Goal: Transaction & Acquisition: Purchase product/service

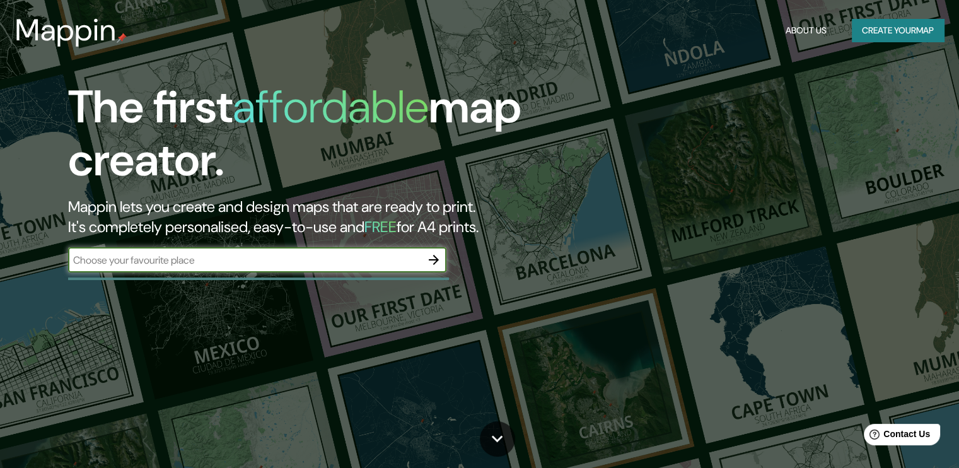
click at [376, 262] on input "text" at bounding box center [244, 260] width 353 height 14
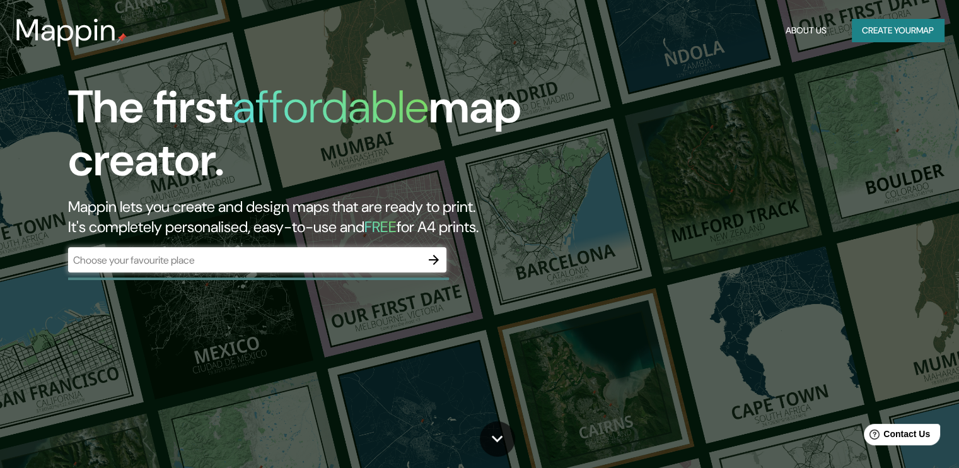
click at [446, 255] on div at bounding box center [433, 259] width 25 height 25
click at [441, 256] on button "button" at bounding box center [433, 259] width 25 height 25
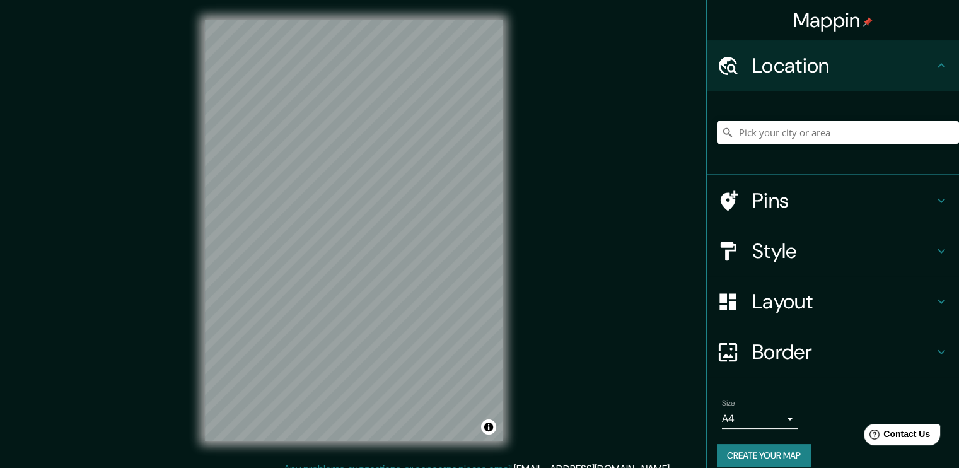
click at [806, 319] on div "Layout" at bounding box center [833, 301] width 252 height 50
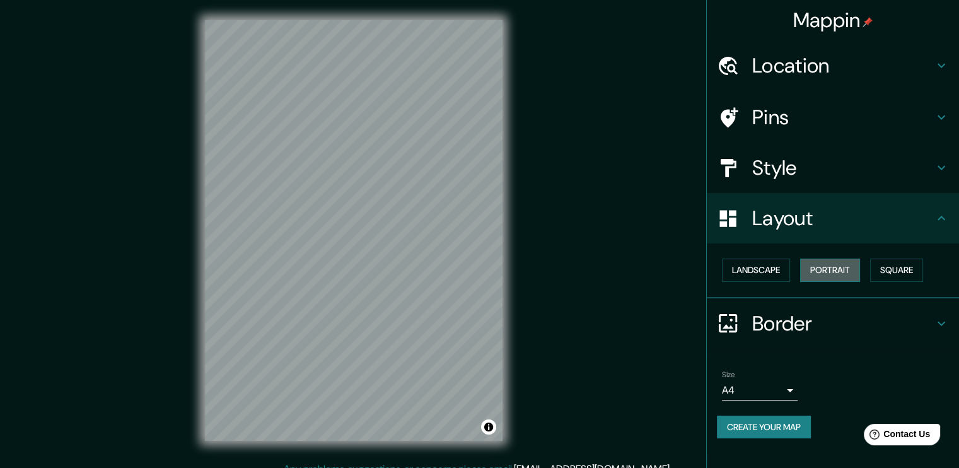
click at [847, 269] on button "Portrait" at bounding box center [830, 269] width 60 height 23
click at [789, 326] on h4 "Border" at bounding box center [843, 323] width 182 height 25
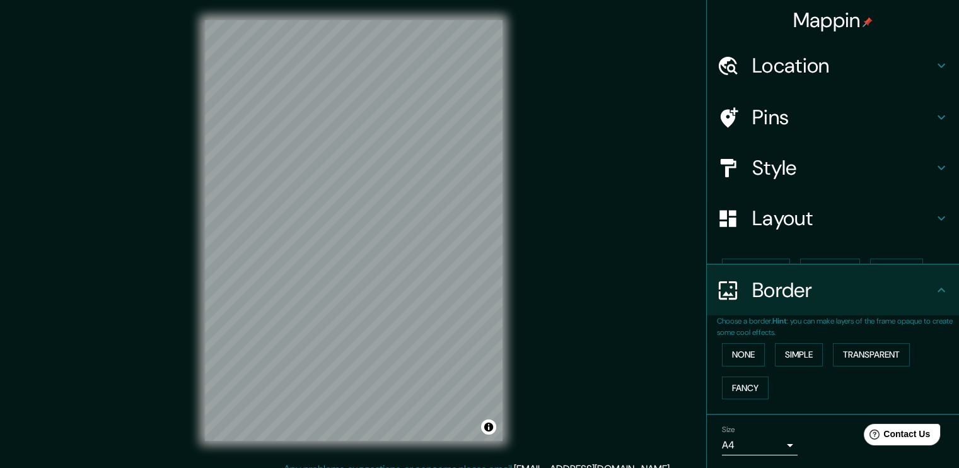
click at [815, 284] on div "Border" at bounding box center [833, 290] width 252 height 50
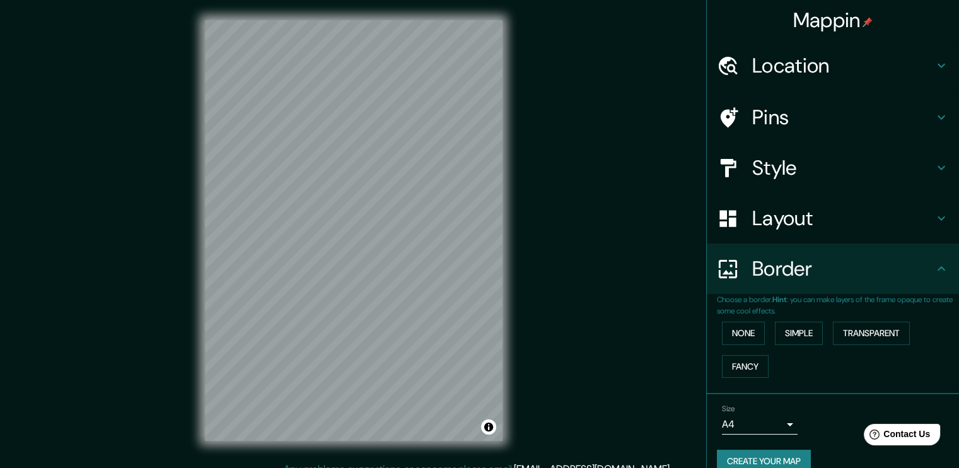
click at [771, 426] on body "Mappin Location Pins Style Layout Border Choose a border. Hint : you can make l…" at bounding box center [479, 234] width 959 height 468
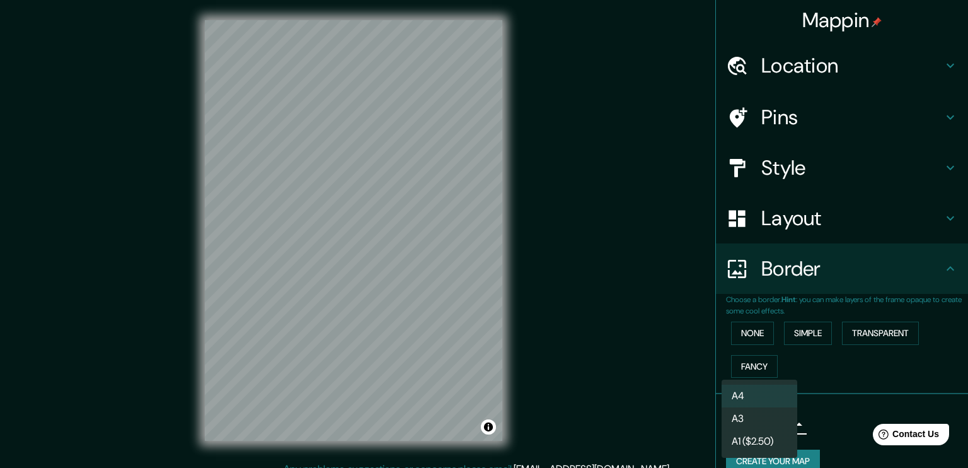
click at [760, 422] on li "A3" at bounding box center [760, 418] width 76 height 23
click at [766, 422] on body "Mappin Location Pins Style Layout Border Choose a border. Hint : you can make l…" at bounding box center [484, 234] width 968 height 468
click at [764, 397] on li "A4" at bounding box center [760, 395] width 76 height 23
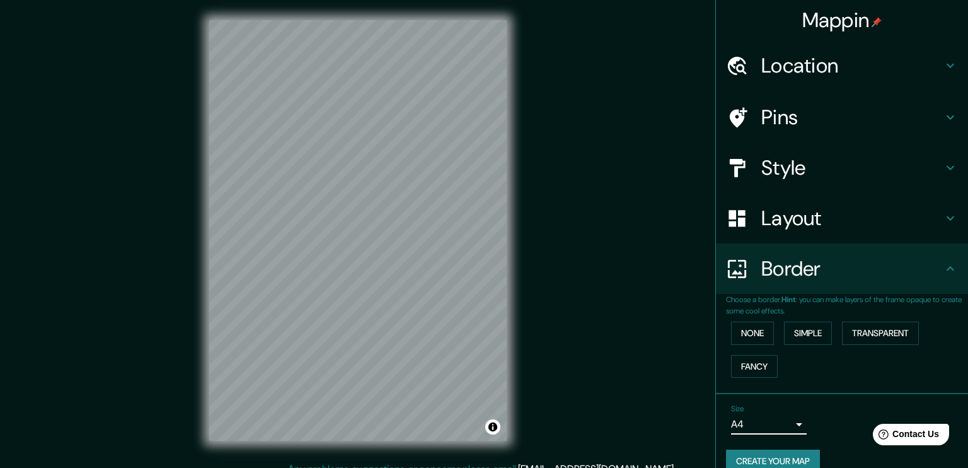
click at [769, 421] on body "Mappin Location Pins Style Layout Border Choose a border. Hint : you can make l…" at bounding box center [484, 234] width 968 height 468
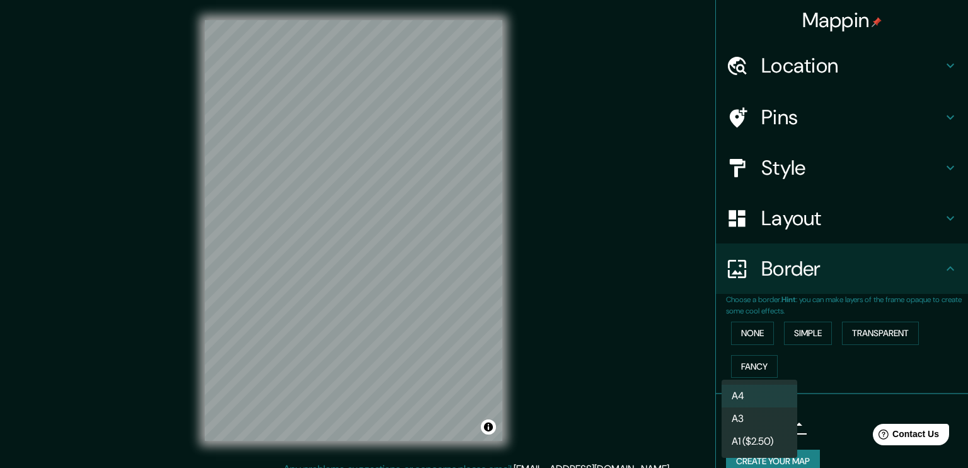
click at [769, 421] on li "A3" at bounding box center [760, 418] width 76 height 23
type input "a4"
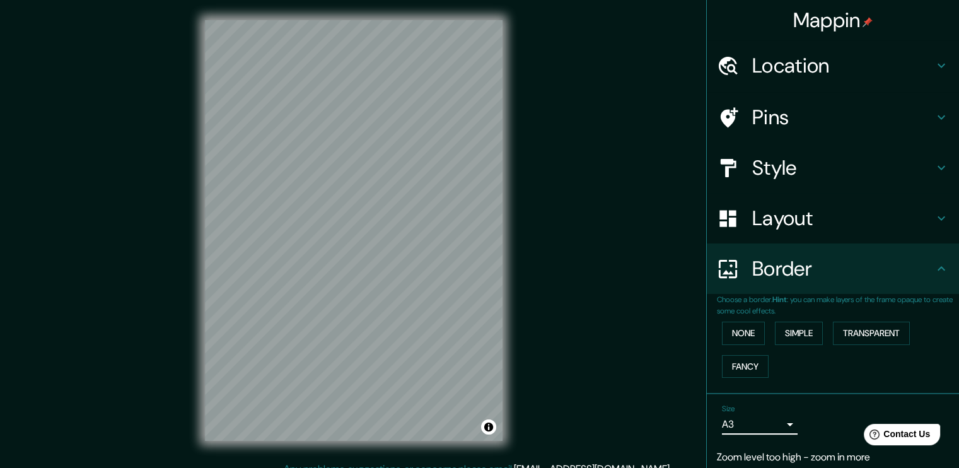
click at [797, 67] on h4 "Location" at bounding box center [843, 65] width 182 height 25
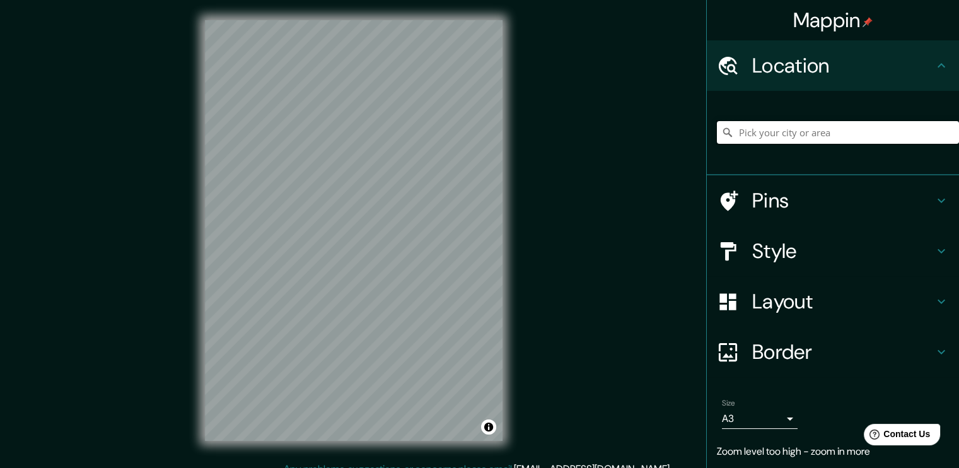
click at [773, 124] on input "Pick your city or area" at bounding box center [838, 132] width 242 height 23
click at [816, 136] on input "[PERSON_NAME]" at bounding box center [838, 132] width 242 height 23
click at [758, 127] on input "[PERSON_NAME]" at bounding box center [838, 132] width 242 height 23
click at [723, 130] on icon at bounding box center [727, 132] width 9 height 9
click at [860, 138] on input "[PERSON_NAME]" at bounding box center [838, 132] width 242 height 23
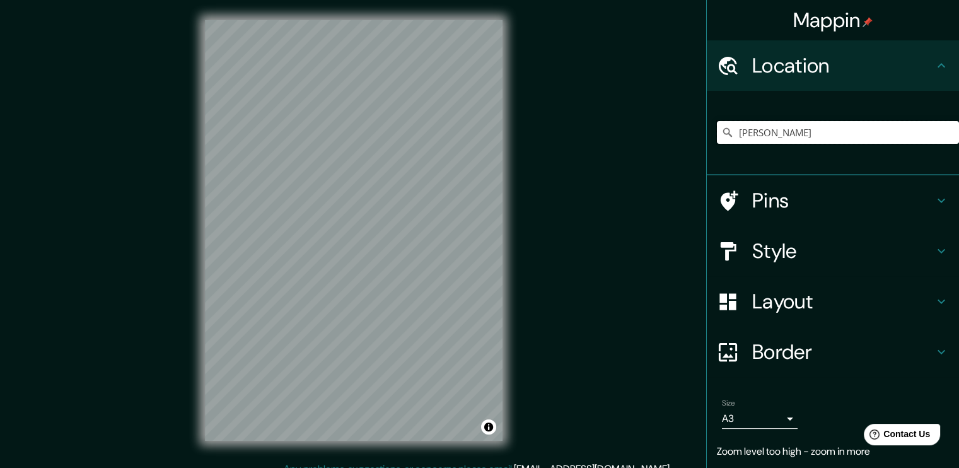
click at [860, 138] on input "[PERSON_NAME]" at bounding box center [838, 132] width 242 height 23
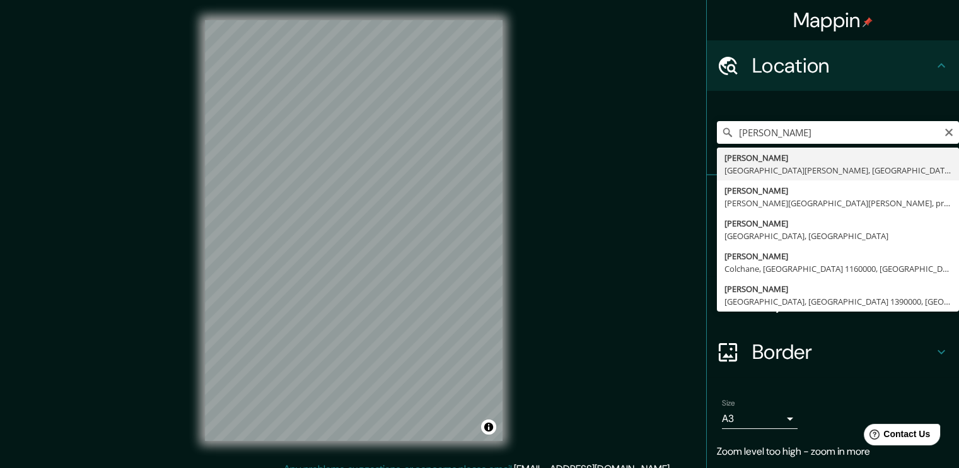
type input "[PERSON_NAME], [GEOGRAPHIC_DATA][PERSON_NAME], [GEOGRAPHIC_DATA]"
